Goal: Task Accomplishment & Management: Use online tool/utility

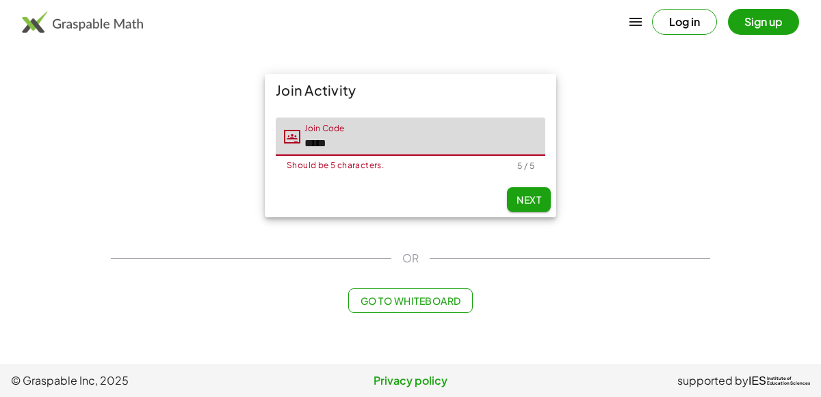
click at [528, 197] on span "Next" at bounding box center [528, 200] width 25 height 12
type input "*****"
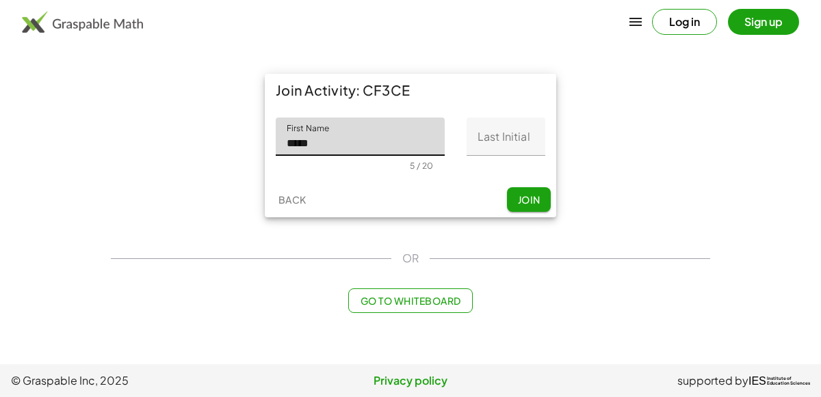
type input "*********"
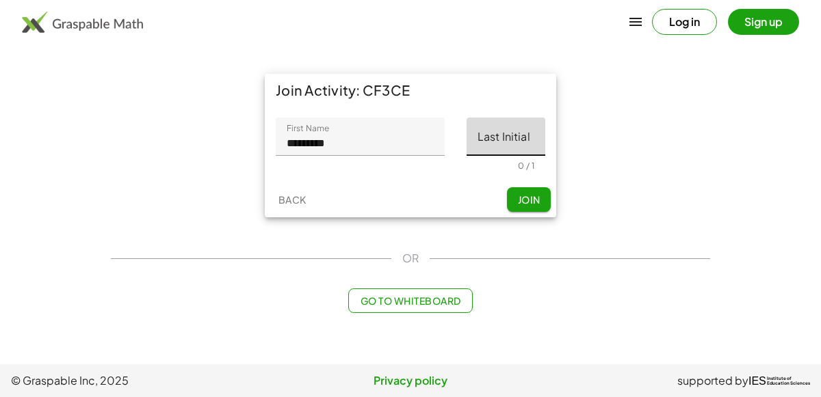
click at [513, 153] on input "Last Initial" at bounding box center [505, 137] width 79 height 38
type input "*"
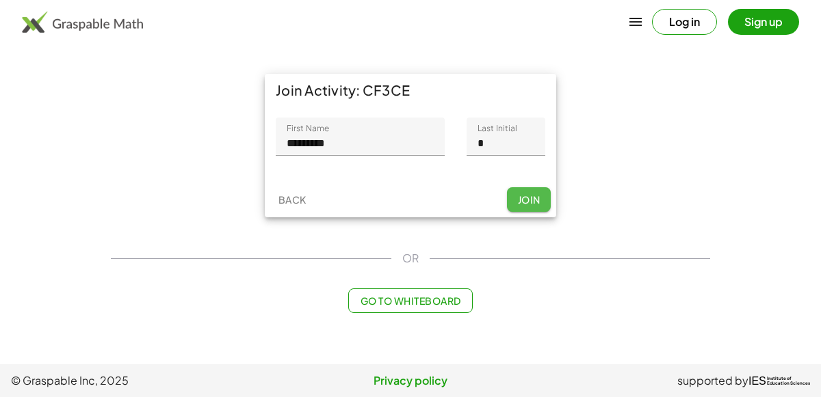
click at [532, 206] on button "Join" at bounding box center [529, 199] width 44 height 25
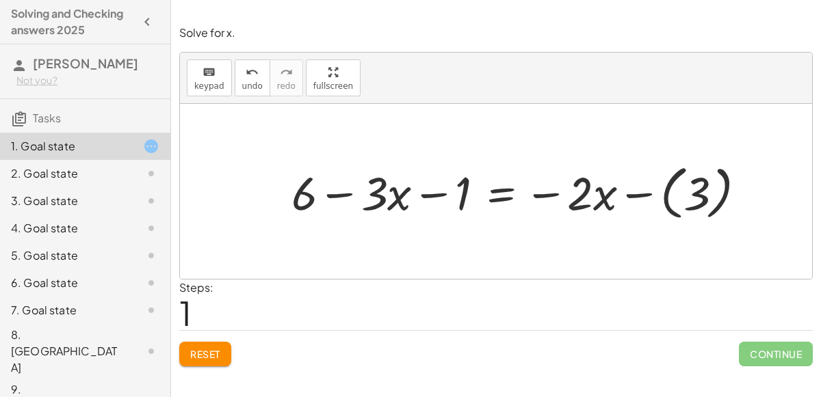
click at [208, 353] on span "Reset" at bounding box center [205, 354] width 30 height 12
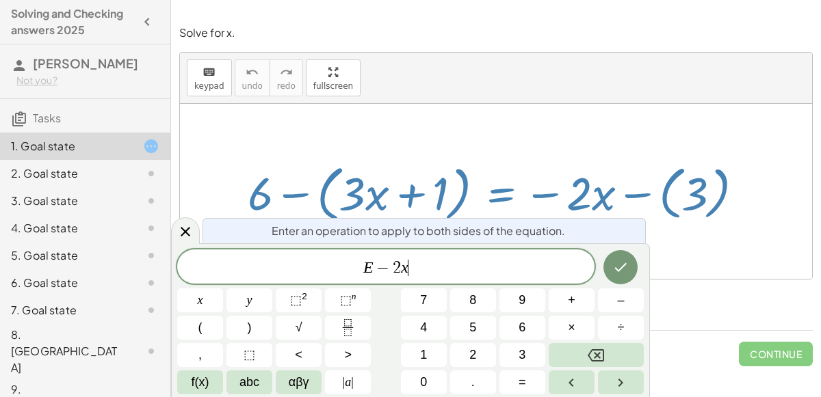
click at [624, 269] on icon "Done" at bounding box center [620, 267] width 16 height 16
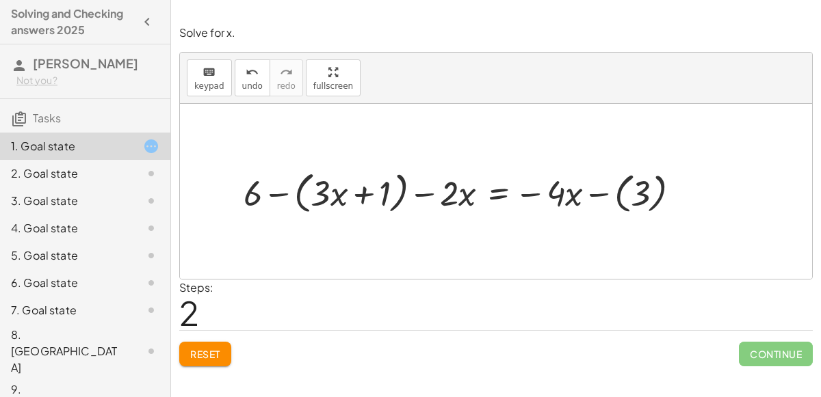
click at [207, 364] on button "Reset" at bounding box center [205, 354] width 52 height 25
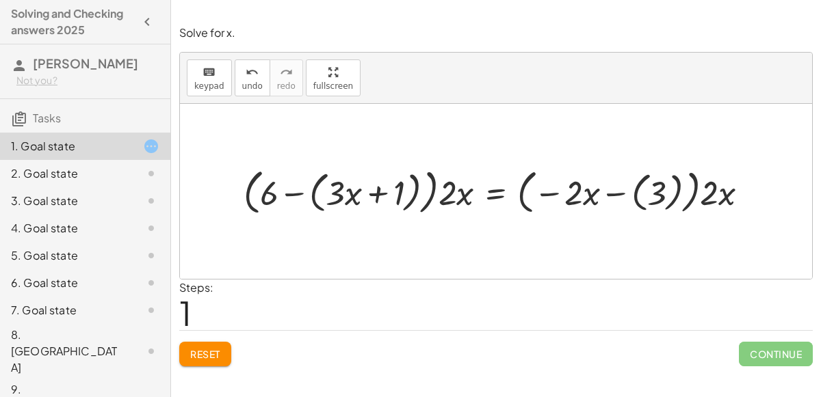
click at [226, 346] on button "Reset" at bounding box center [205, 354] width 52 height 25
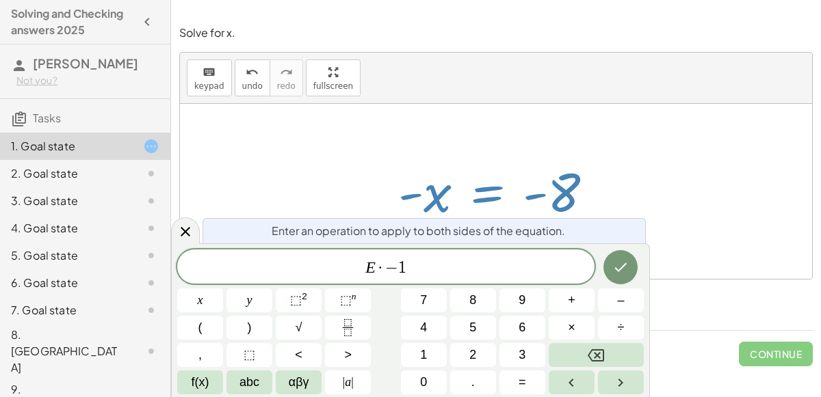
click at [631, 268] on button "Done" at bounding box center [620, 267] width 34 height 34
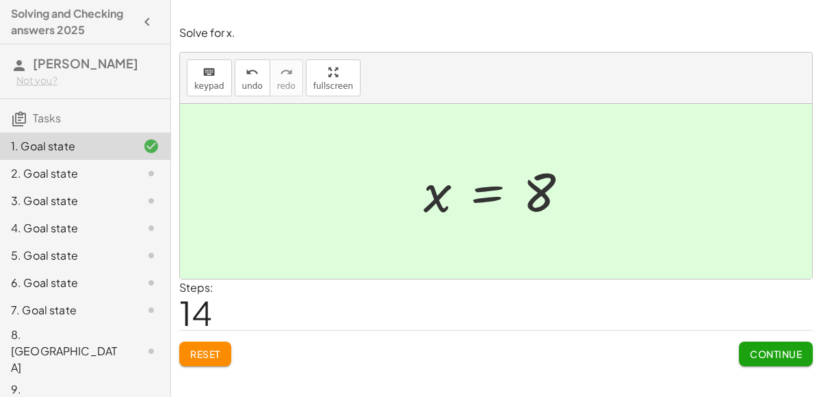
click at [779, 354] on span "Continue" at bounding box center [776, 354] width 52 height 12
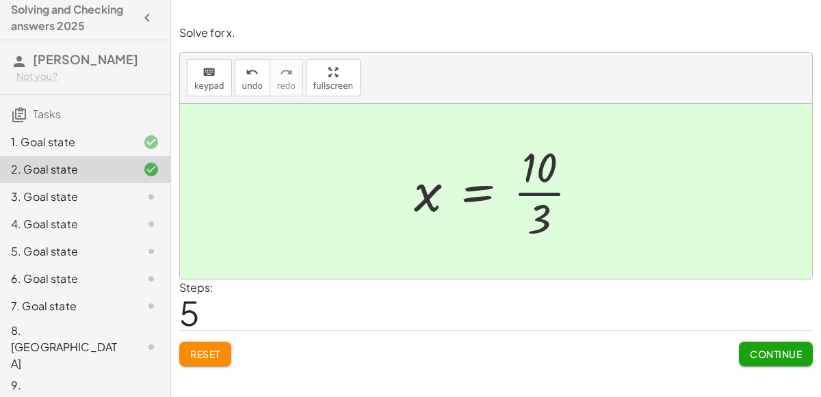
scroll to position [5, 0]
click at [114, 190] on div "3. Goal state" at bounding box center [66, 195] width 110 height 16
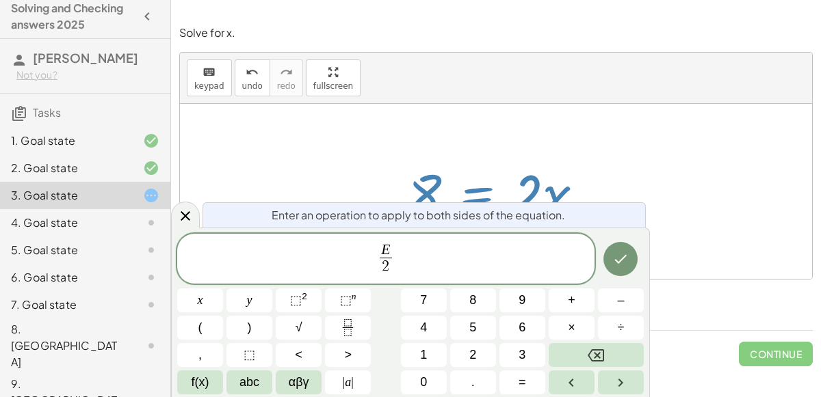
click at [623, 250] on button "Done" at bounding box center [620, 259] width 34 height 34
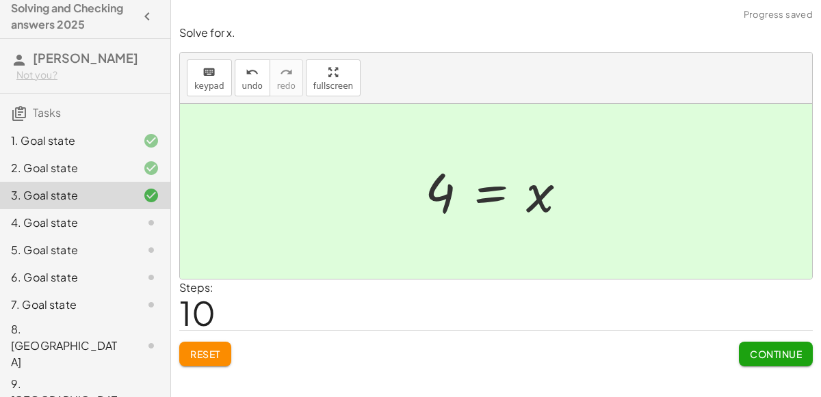
click at [765, 358] on span "Continue" at bounding box center [776, 354] width 52 height 12
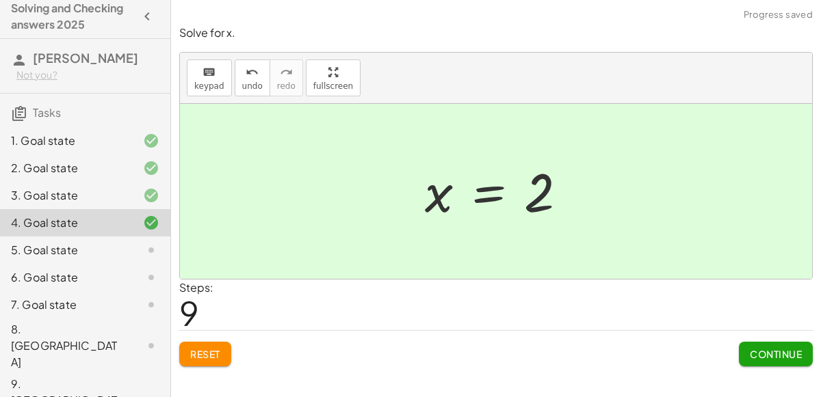
click at [777, 358] on span "Continue" at bounding box center [776, 354] width 52 height 12
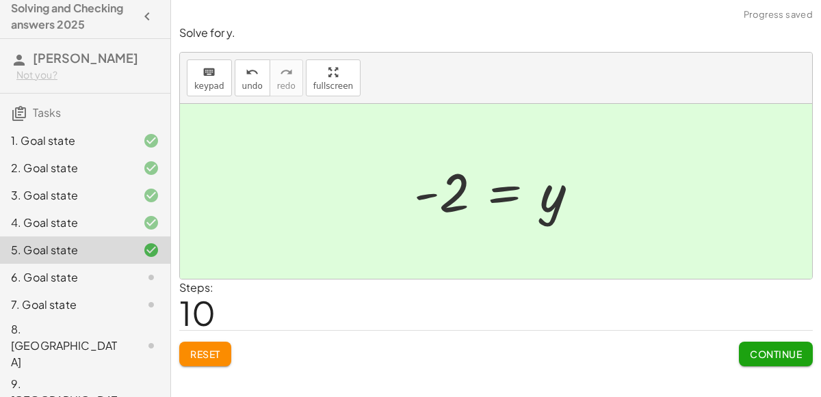
click at [777, 356] on span "Continue" at bounding box center [776, 354] width 52 height 12
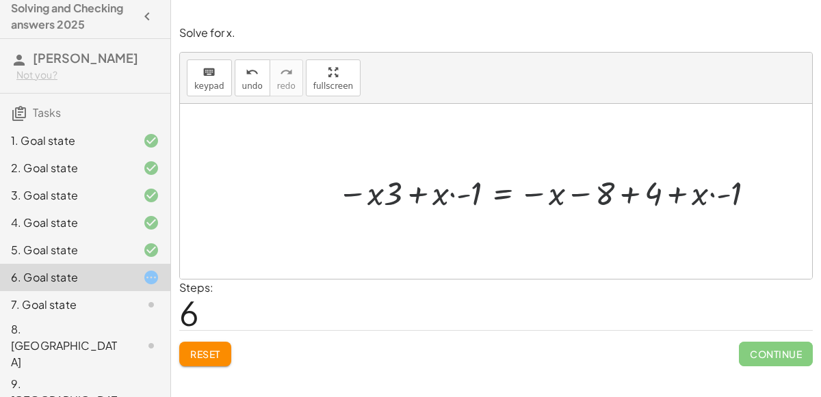
click at [197, 349] on span "Reset" at bounding box center [205, 354] width 30 height 12
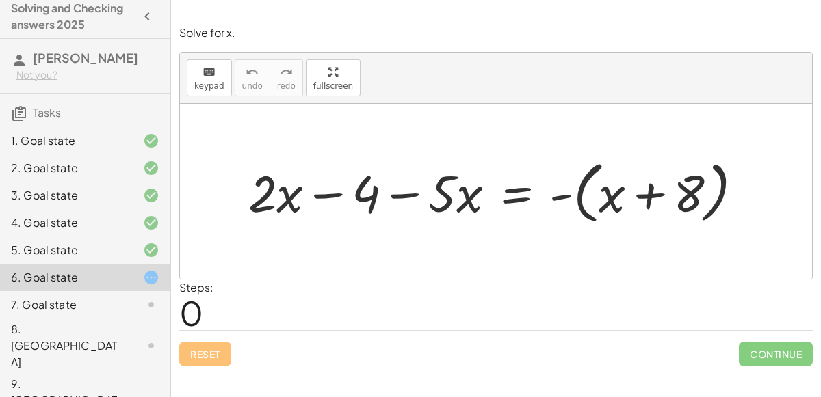
scroll to position [13, 0]
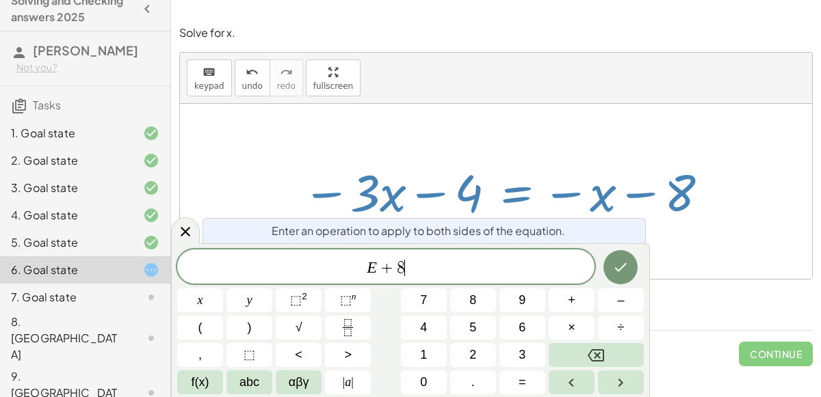
click at [619, 267] on icon "Done" at bounding box center [620, 267] width 16 height 16
